Goal: Find contact information: Find contact information

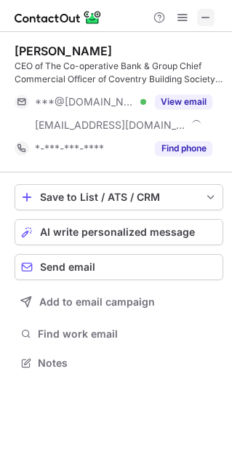
scroll to position [352, 232]
click at [205, 21] on span at bounding box center [206, 18] width 12 height 12
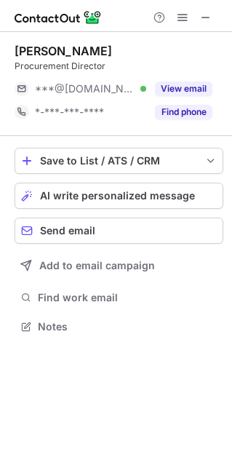
scroll to position [316, 232]
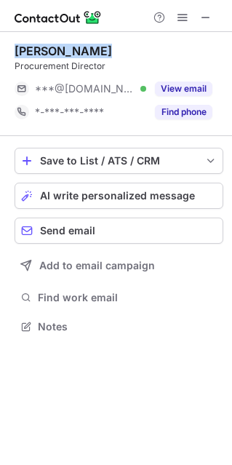
drag, startPoint x: 17, startPoint y: 52, endPoint x: 139, endPoint y: 54, distance: 122.4
click at [140, 54] on div "[PERSON_NAME]" at bounding box center [119, 51] width 209 height 15
copy div "Claire Webber"
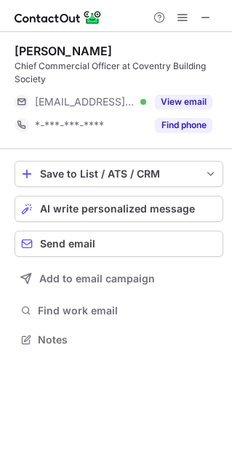
scroll to position [329, 232]
click at [26, 53] on div "Darin Landon" at bounding box center [64, 51] width 98 height 15
copy div "Darin"
click at [214, 20] on button at bounding box center [205, 17] width 17 height 17
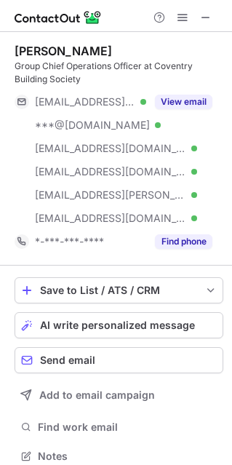
scroll to position [446, 222]
click at [208, 12] on span at bounding box center [206, 18] width 12 height 12
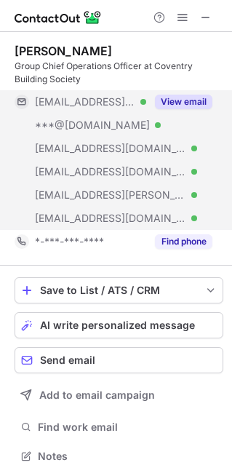
click at [177, 95] on button "View email" at bounding box center [184, 102] width 58 height 15
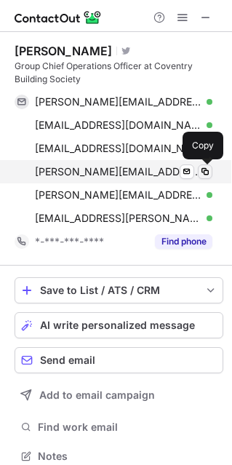
click at [202, 170] on span at bounding box center [206, 172] width 12 height 12
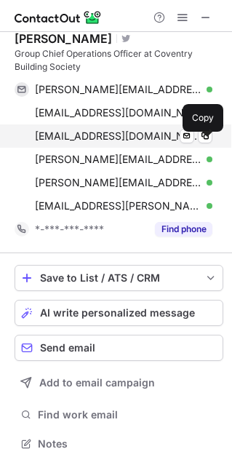
scroll to position [0, 0]
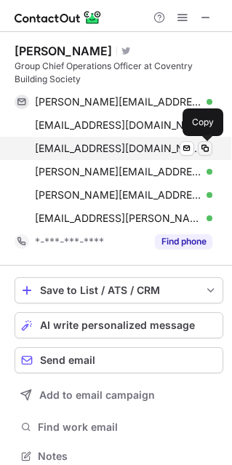
click at [206, 148] on span at bounding box center [206, 149] width 12 height 12
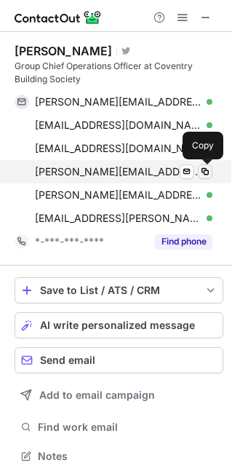
click at [205, 172] on span at bounding box center [206, 172] width 12 height 12
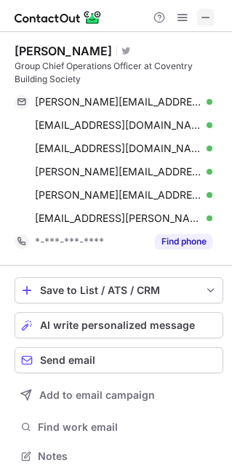
click at [213, 19] on button at bounding box center [205, 17] width 17 height 17
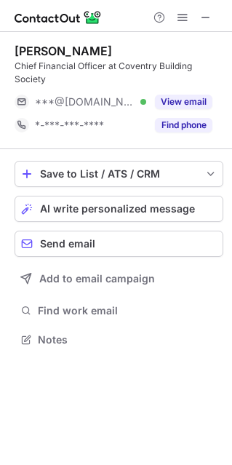
scroll to position [329, 232]
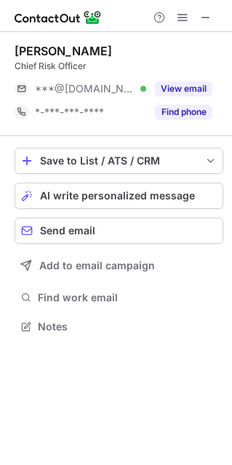
scroll to position [316, 232]
click at [33, 51] on div "[PERSON_NAME]" at bounding box center [64, 51] width 98 height 15
copy div "Graeme"
click at [206, 17] on span at bounding box center [206, 18] width 12 height 12
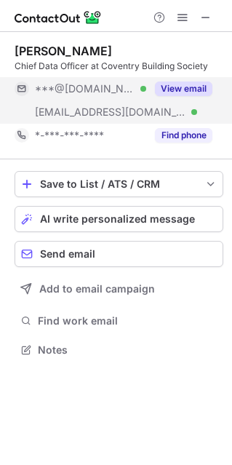
scroll to position [339, 232]
click at [197, 88] on button "View email" at bounding box center [184, 89] width 58 height 15
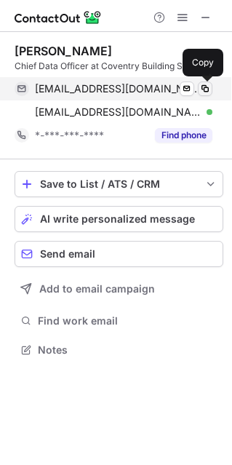
click at [208, 93] on span at bounding box center [206, 89] width 12 height 12
click at [199, 90] on button at bounding box center [205, 89] width 15 height 15
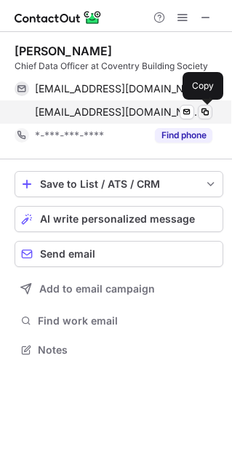
click at [208, 117] on span at bounding box center [206, 112] width 12 height 12
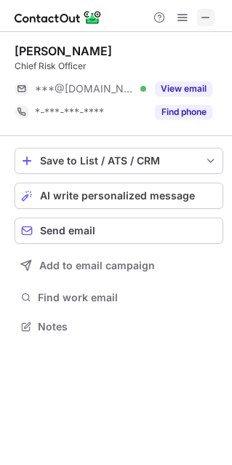
scroll to position [7, 7]
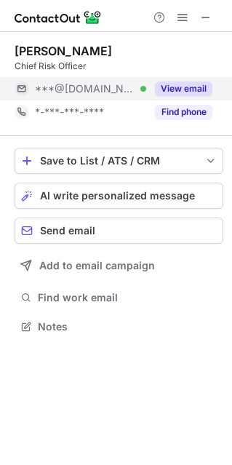
click at [179, 86] on button "View email" at bounding box center [184, 89] width 58 height 15
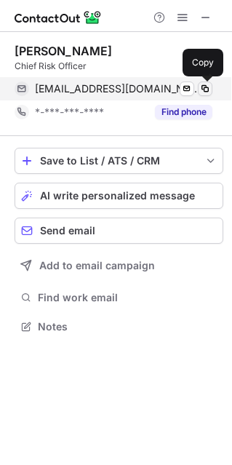
click at [202, 86] on span at bounding box center [206, 89] width 12 height 12
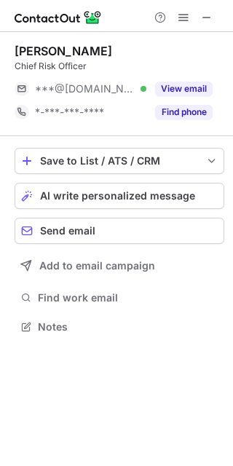
scroll to position [316, 233]
click at [202, 21] on span at bounding box center [207, 18] width 12 height 12
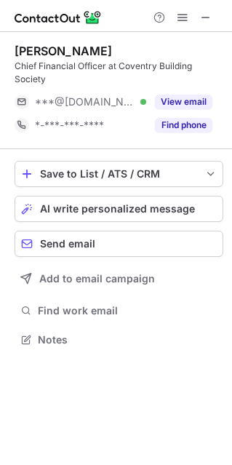
scroll to position [329, 232]
click at [204, 21] on span at bounding box center [206, 18] width 12 height 12
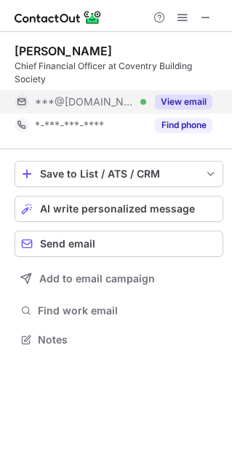
click at [194, 97] on button "View email" at bounding box center [184, 102] width 58 height 15
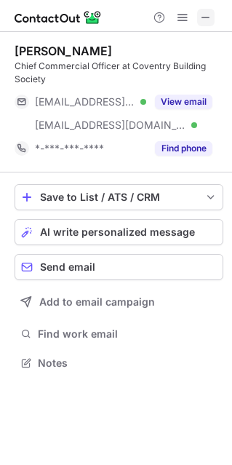
scroll to position [352, 232]
click at [205, 15] on span at bounding box center [206, 18] width 12 height 12
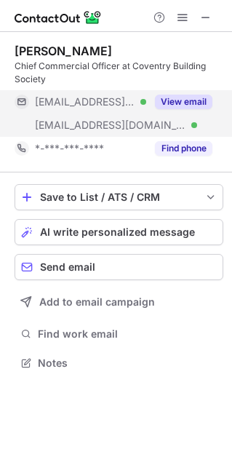
click at [173, 103] on button "View email" at bounding box center [184, 102] width 58 height 15
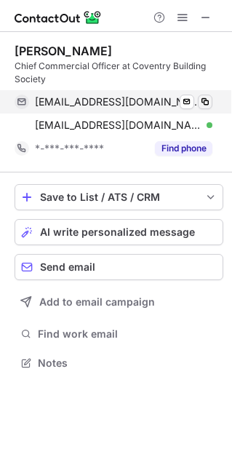
click at [210, 105] on span at bounding box center [206, 102] width 12 height 12
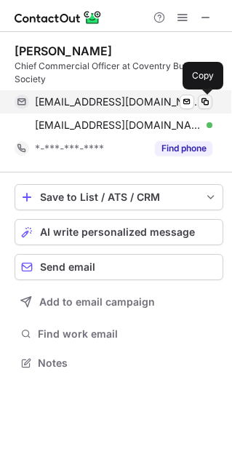
click at [202, 105] on span at bounding box center [206, 102] width 12 height 12
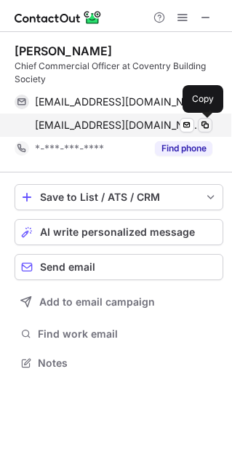
click at [206, 121] on span at bounding box center [206, 125] width 12 height 12
click at [211, 129] on button at bounding box center [205, 125] width 15 height 15
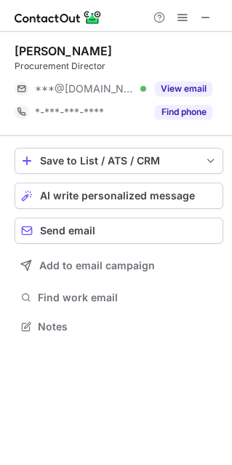
scroll to position [7, 7]
click at [34, 54] on div "[PERSON_NAME]" at bounding box center [64, 51] width 98 height 15
copy div "[PERSON_NAME]"
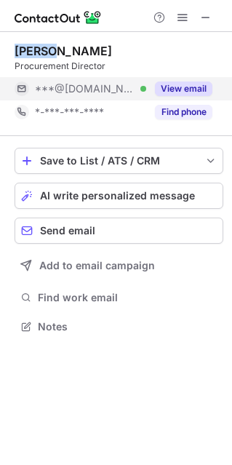
click at [179, 90] on button "View email" at bounding box center [184, 89] width 58 height 15
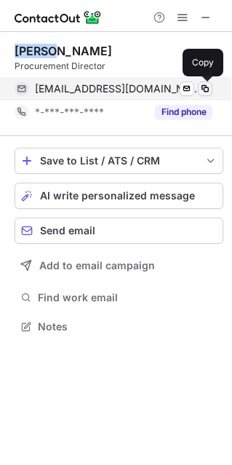
click at [209, 92] on span at bounding box center [206, 89] width 12 height 12
click at [208, 90] on span at bounding box center [206, 89] width 12 height 12
click at [201, 87] on span at bounding box center [206, 89] width 12 height 12
